Goal: Information Seeking & Learning: Learn about a topic

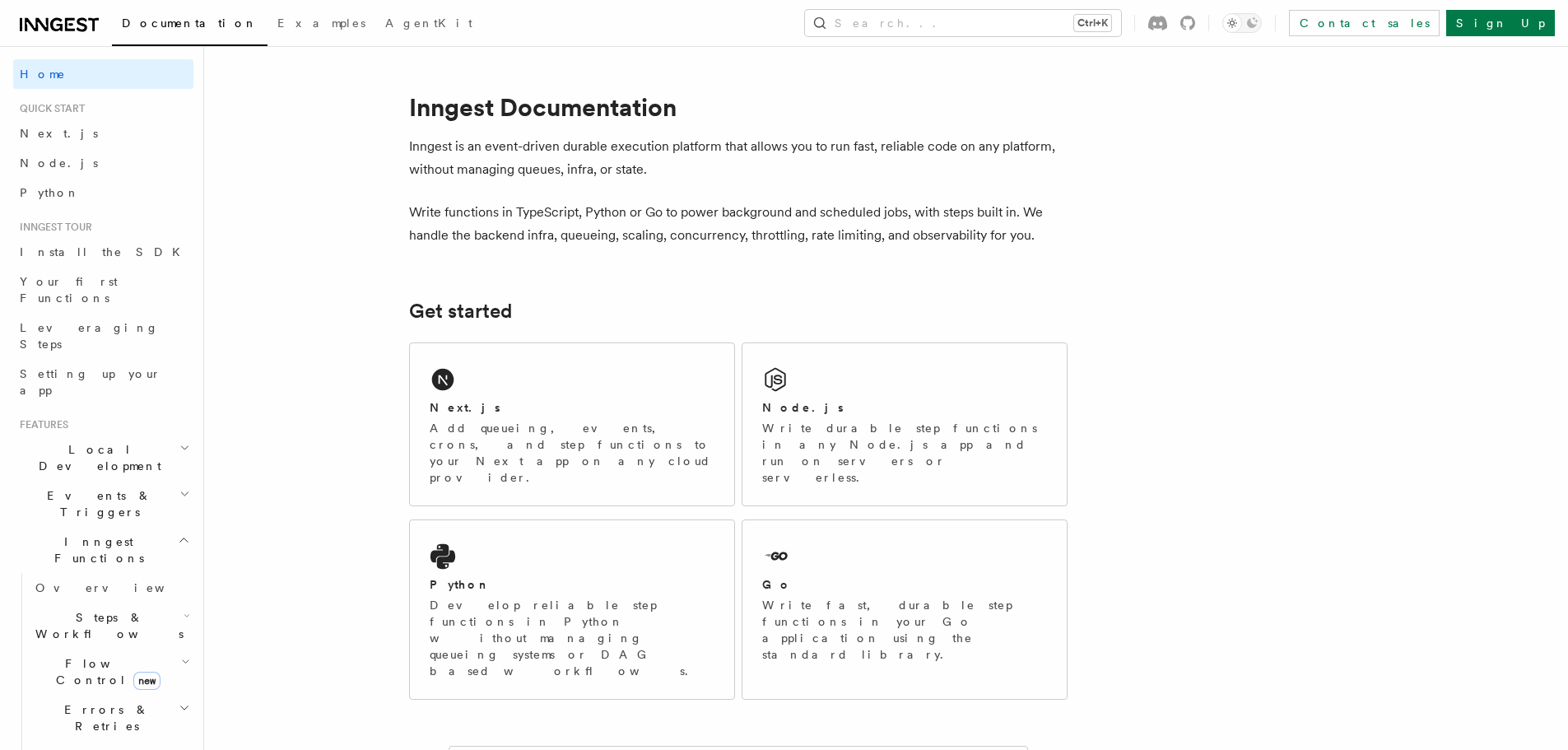
click at [56, 29] on icon at bounding box center [56, 25] width 13 height 13
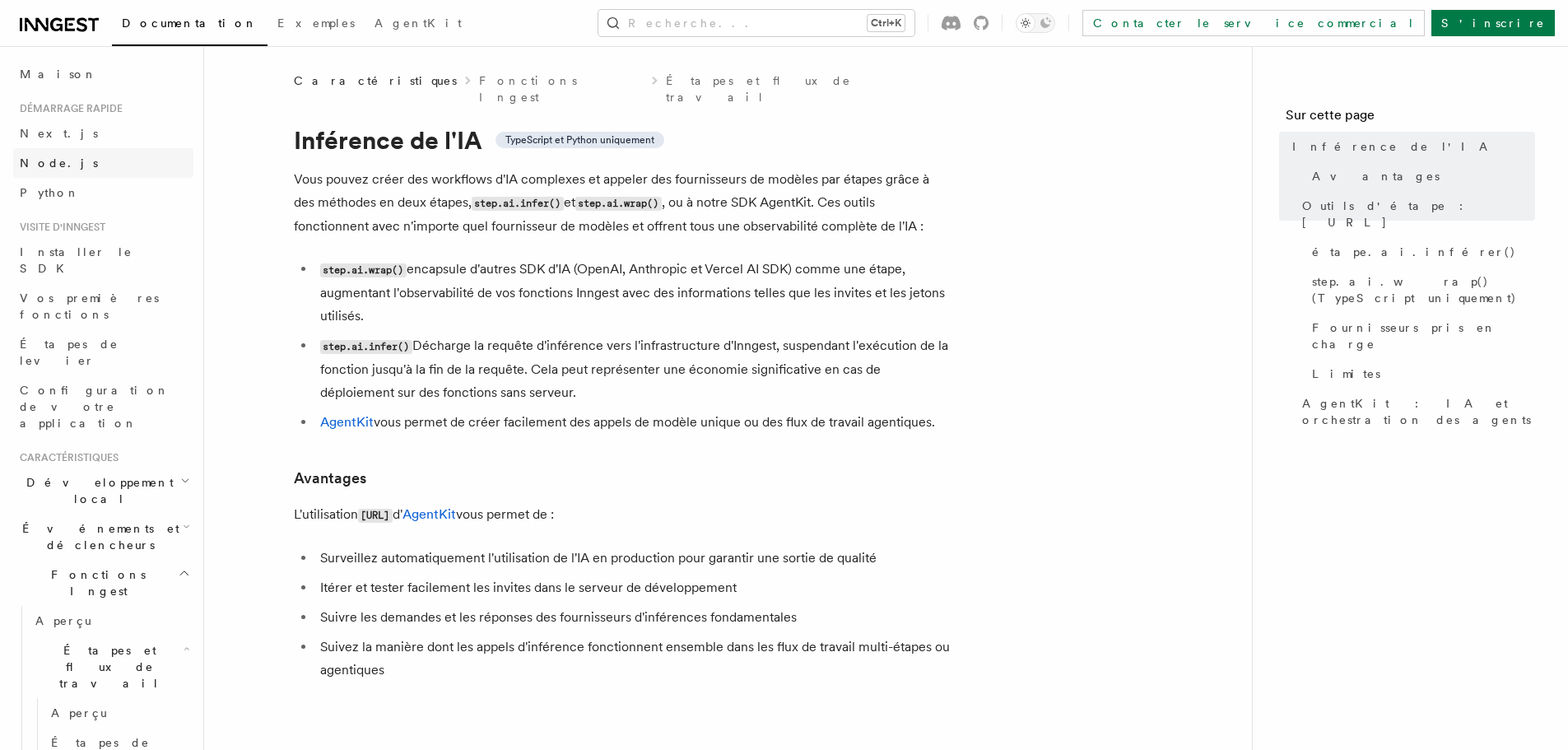
click at [67, 159] on link "Node.js" at bounding box center [103, 162] width 180 height 29
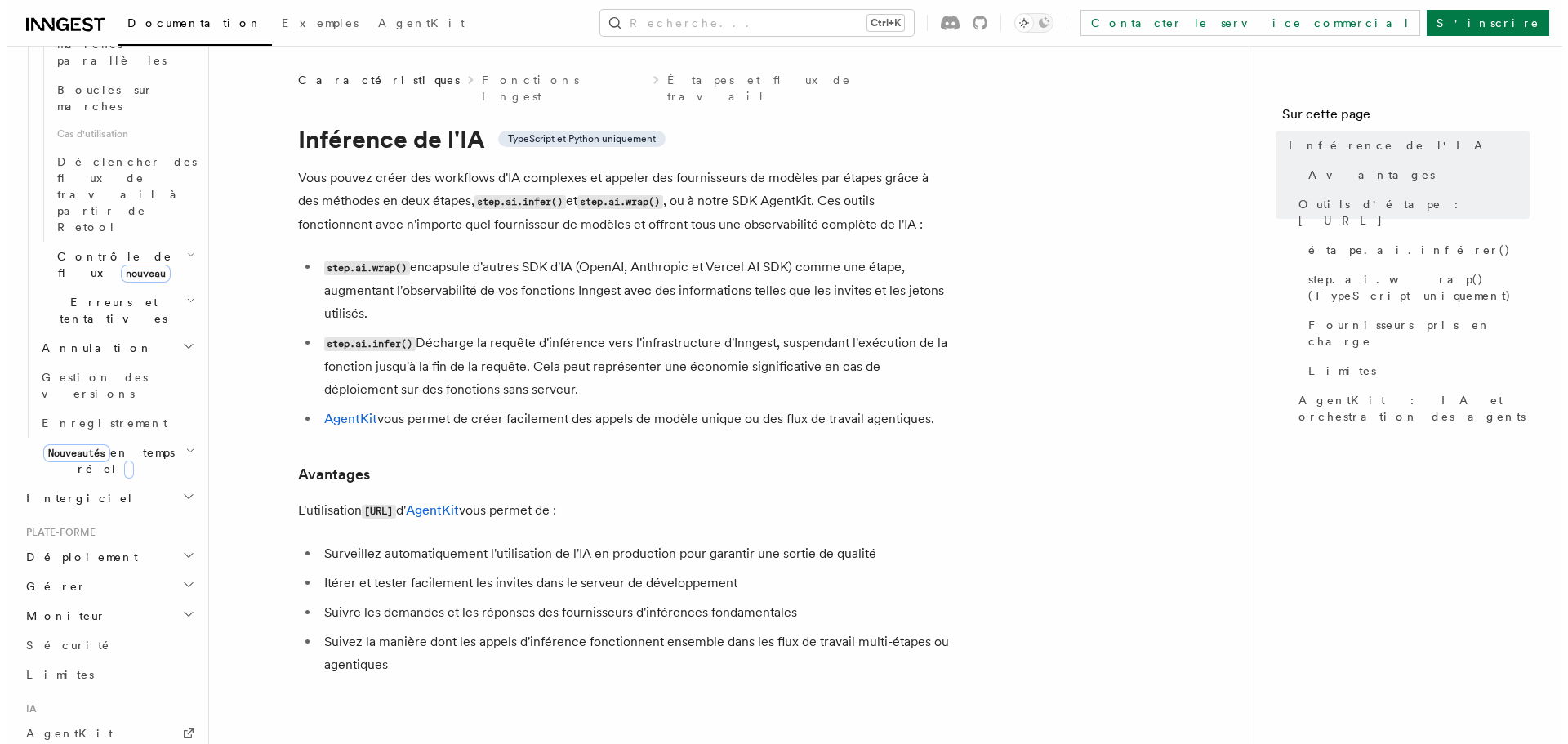
scroll to position [1128, 0]
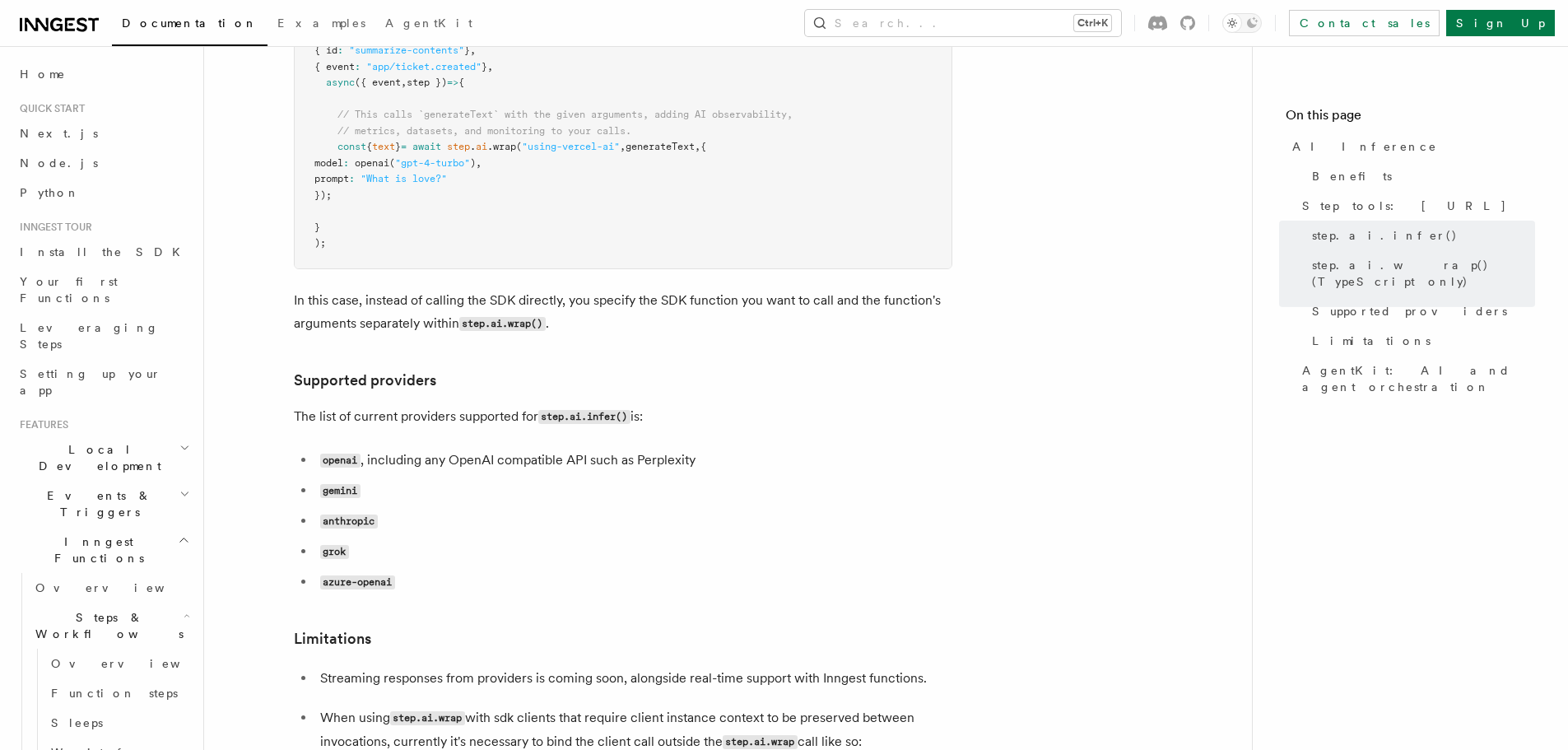
scroll to position [1893, 0]
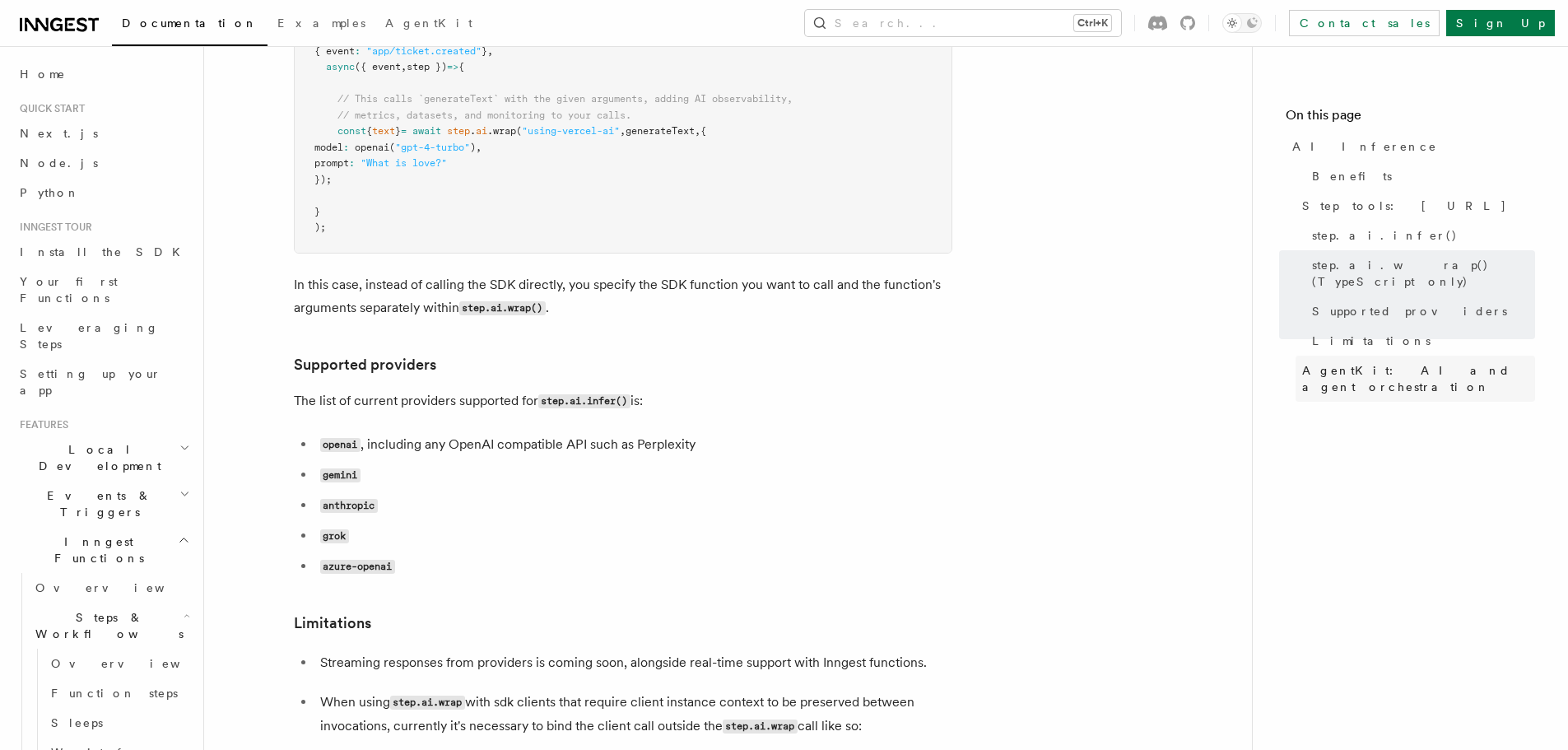
click at [1335, 362] on span "AgentKit: AI and agent orchestration" at bounding box center [1418, 378] width 233 height 33
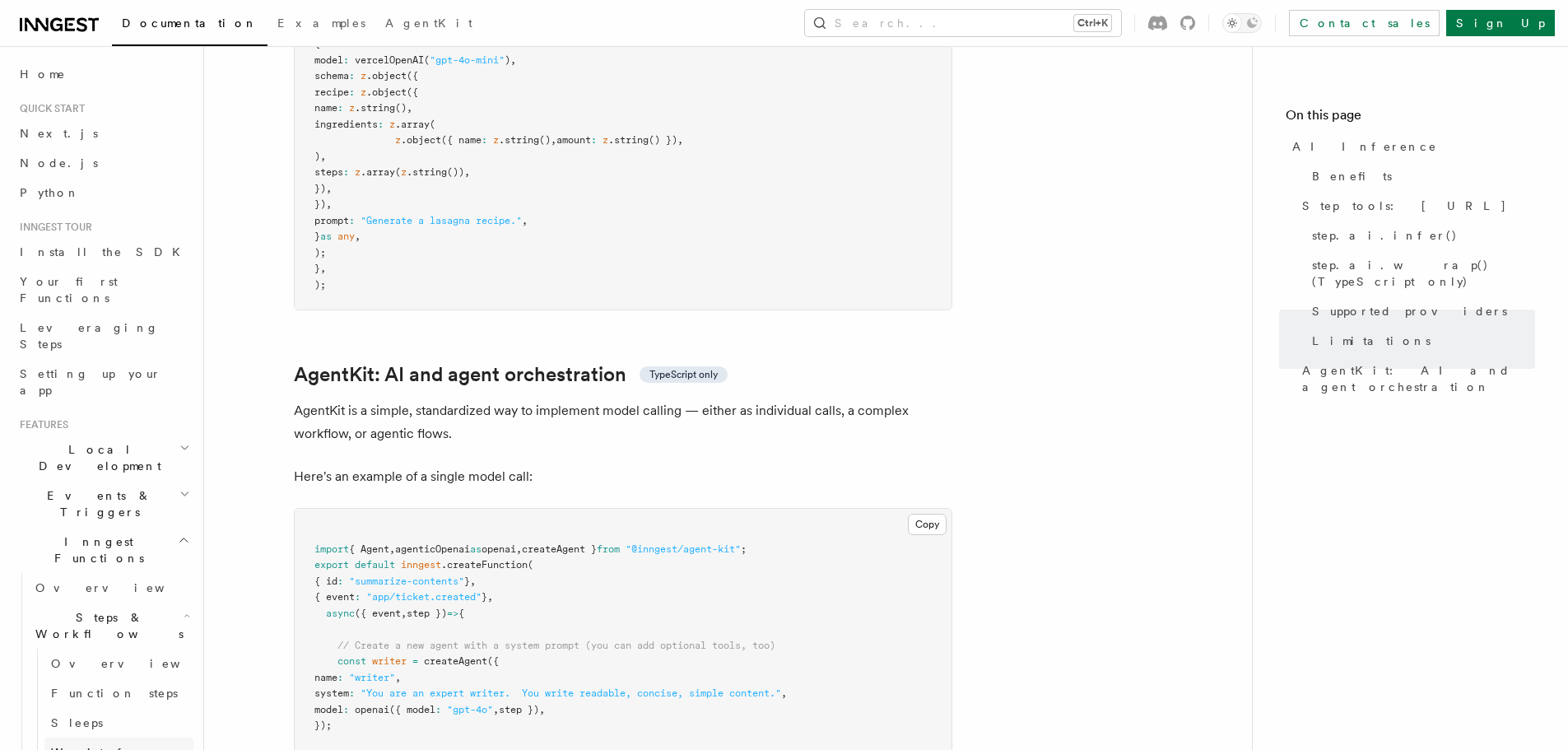
scroll to position [4217, 0]
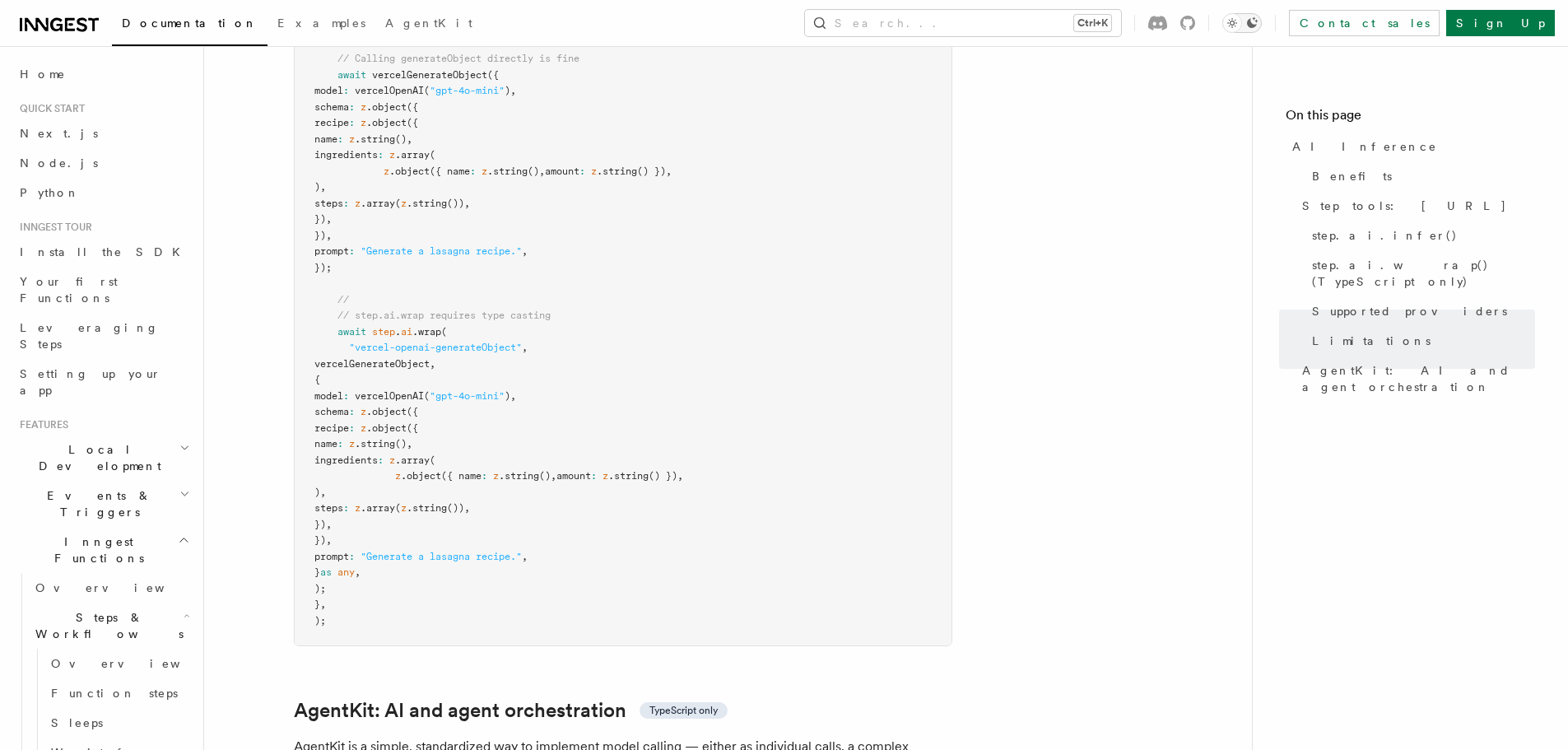
click at [1258, 24] on icon "Toggle dark mode" at bounding box center [1253, 23] width 11 height 11
